Goal: Information Seeking & Learning: Learn about a topic

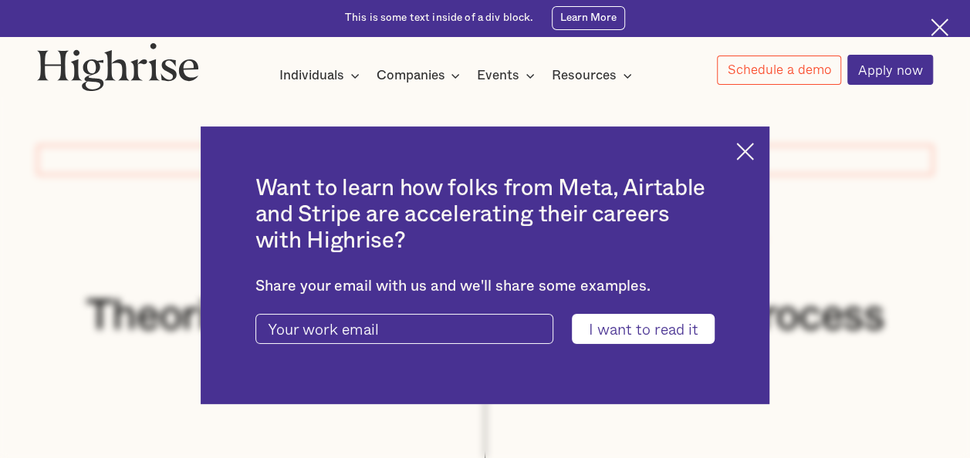
click at [750, 148] on img at bounding box center [745, 152] width 18 height 18
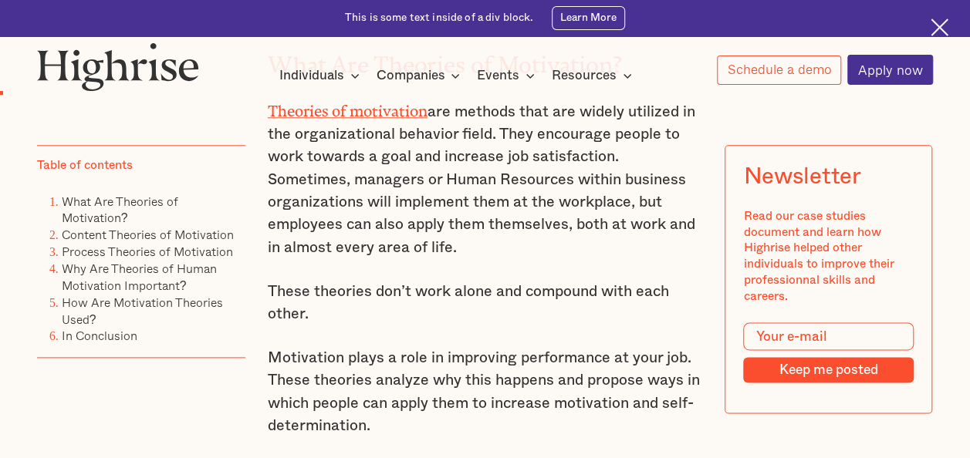
scroll to position [849, 0]
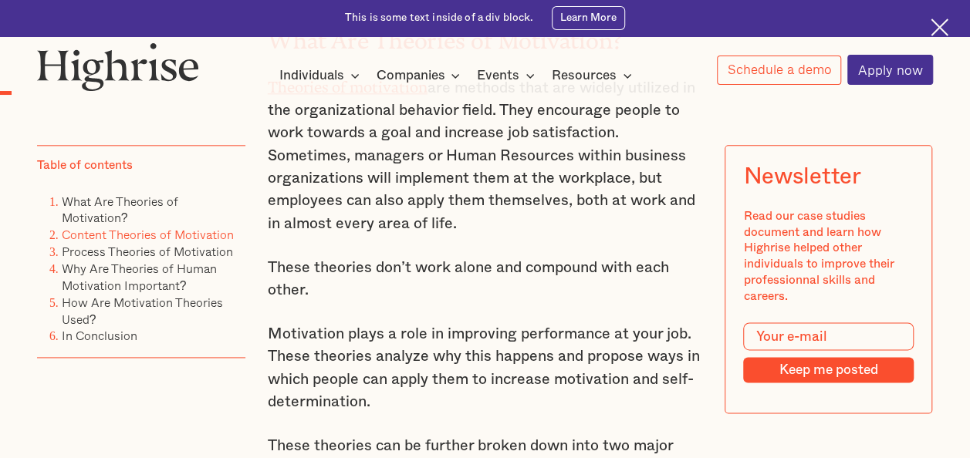
click at [188, 245] on link "Content Theories of Motivation" at bounding box center [148, 235] width 172 height 19
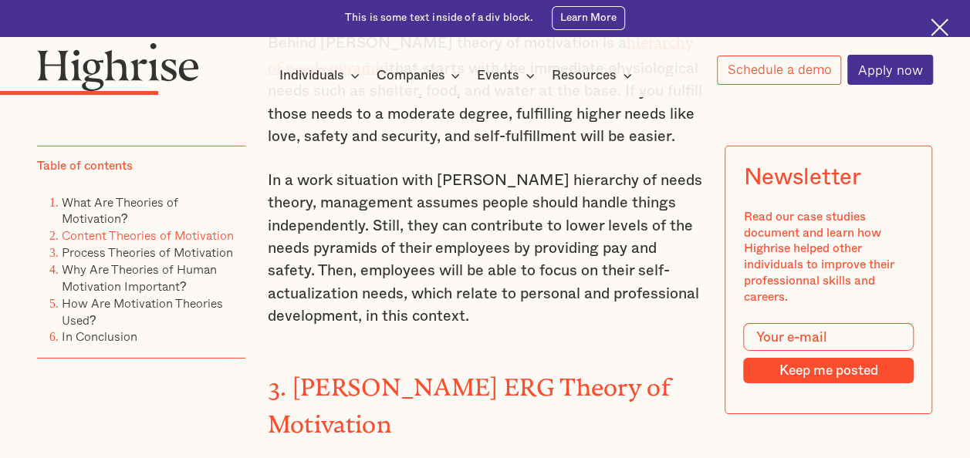
scroll to position [2153, 0]
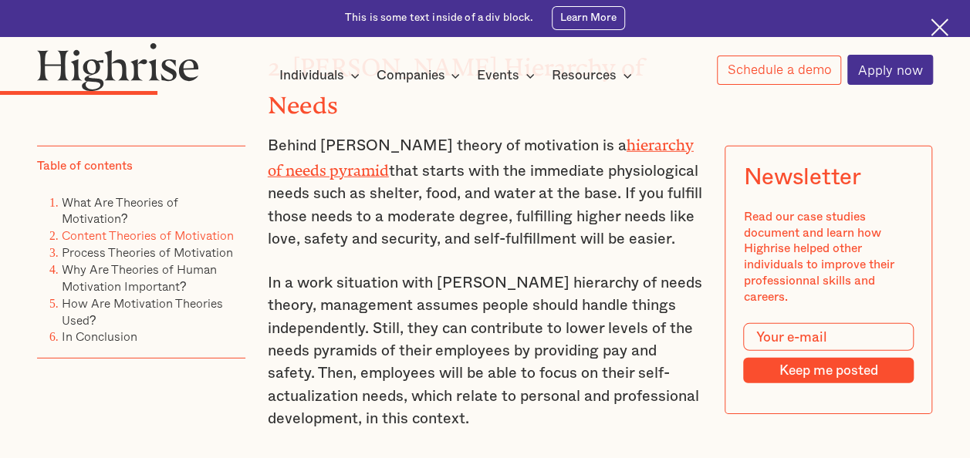
drag, startPoint x: 369, startPoint y: 235, endPoint x: 430, endPoint y: 262, distance: 66.7
copy p "These six theories of motivation can be categorized as follows."
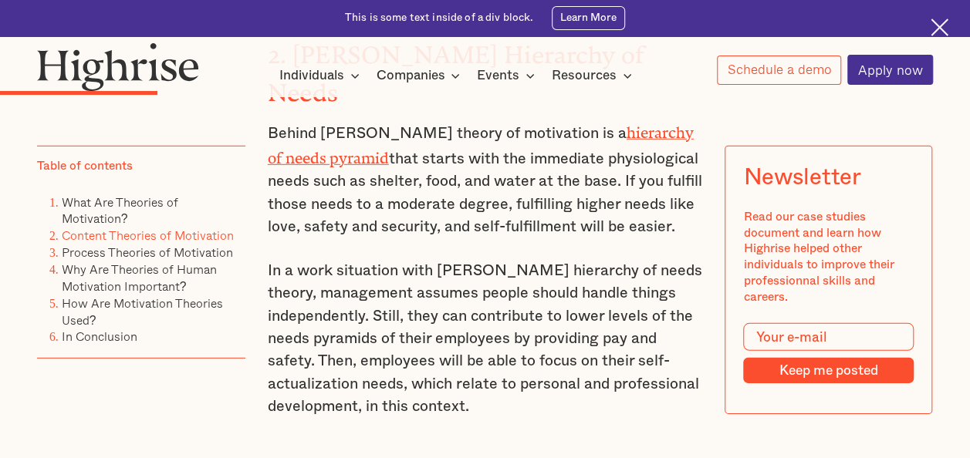
scroll to position [2307, 0]
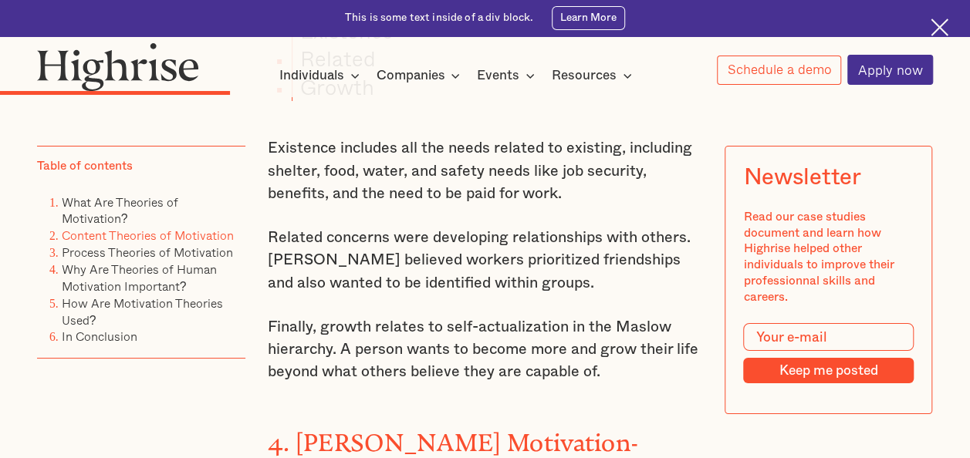
scroll to position [2770, 0]
